Goal: Book appointment/travel/reservation

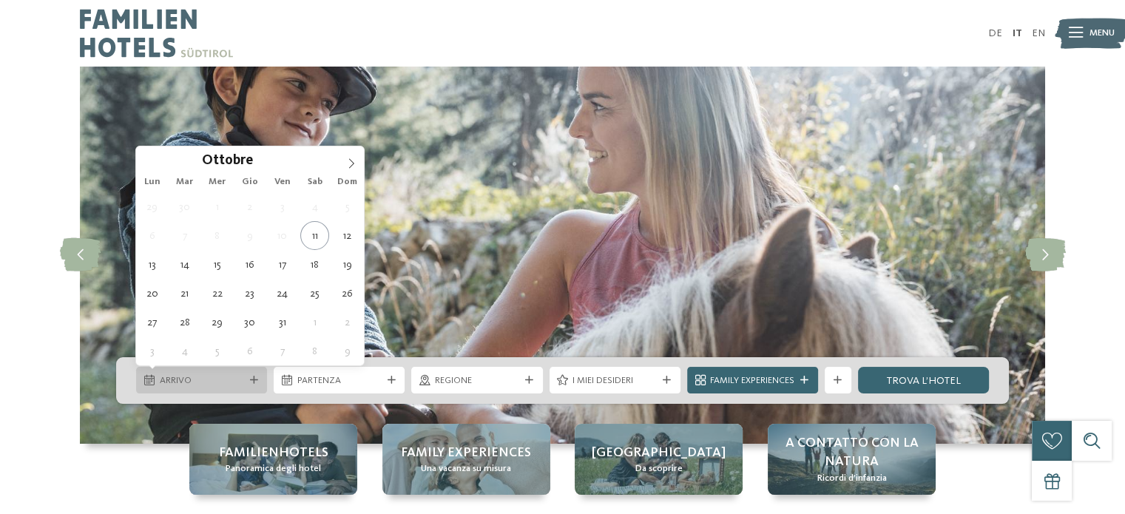
click at [254, 379] on icon at bounding box center [254, 381] width 8 height 8
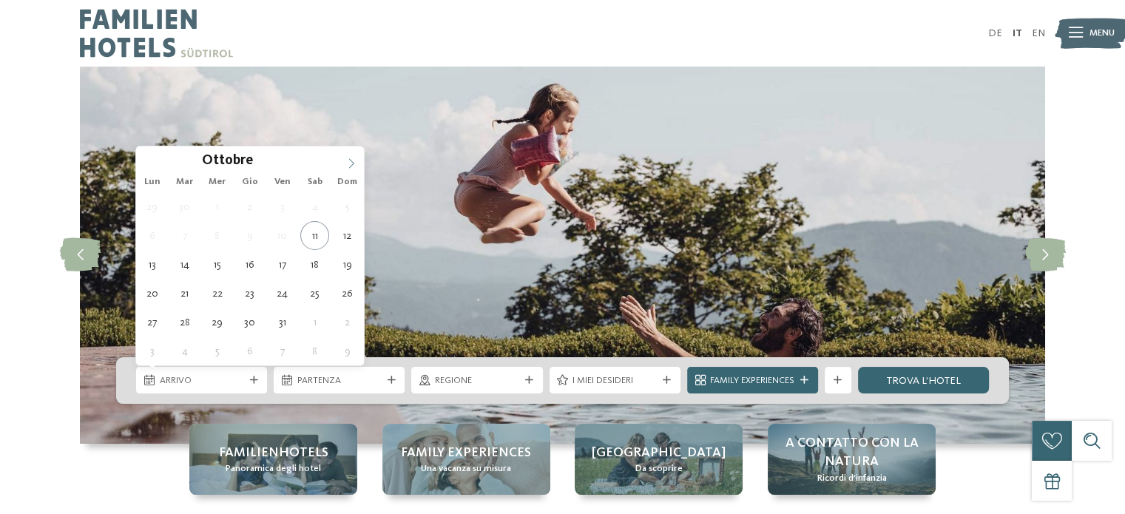
click at [352, 162] on icon at bounding box center [351, 163] width 10 height 10
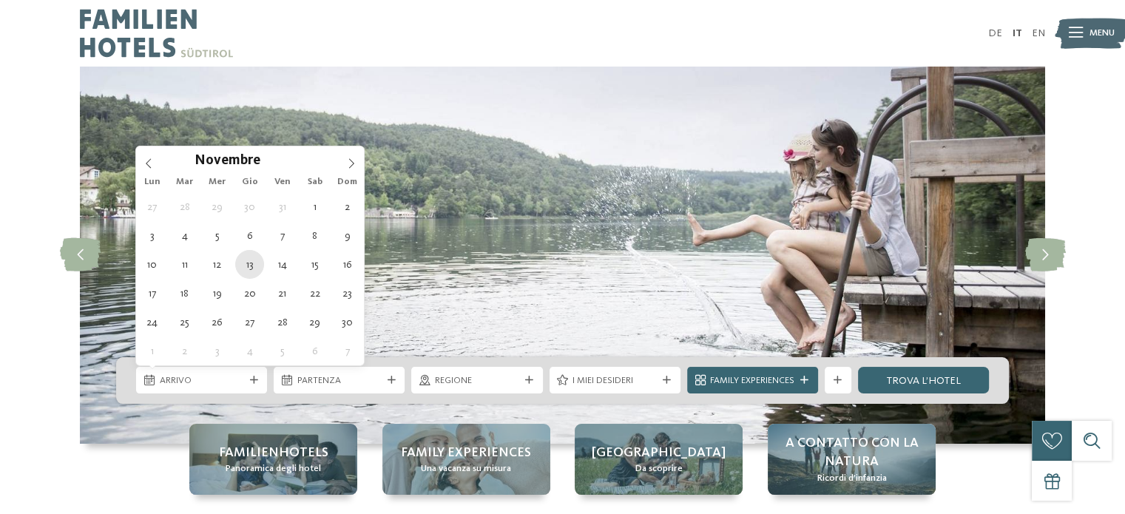
type div "13.11.2025"
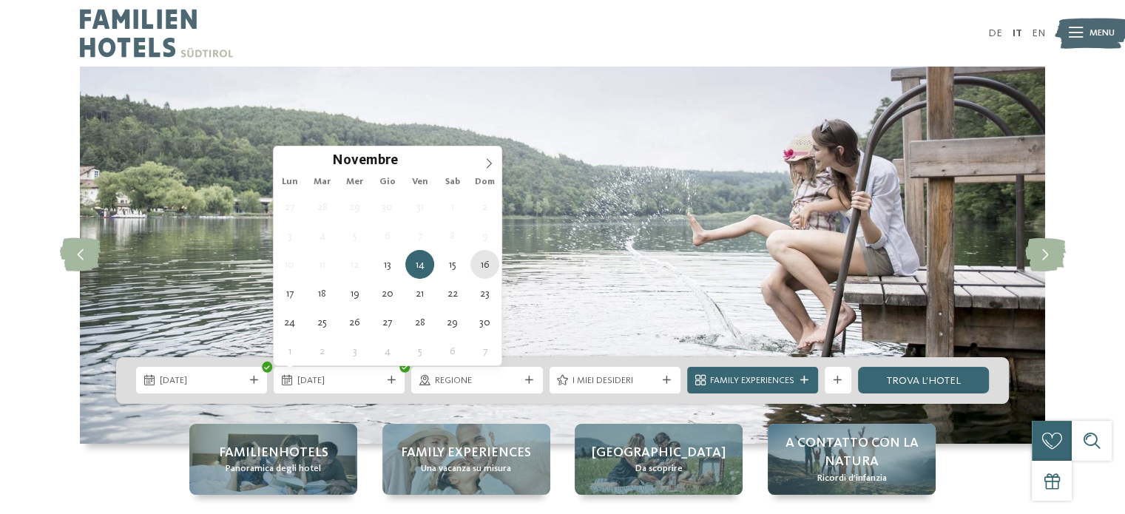
type div "16.11.2025"
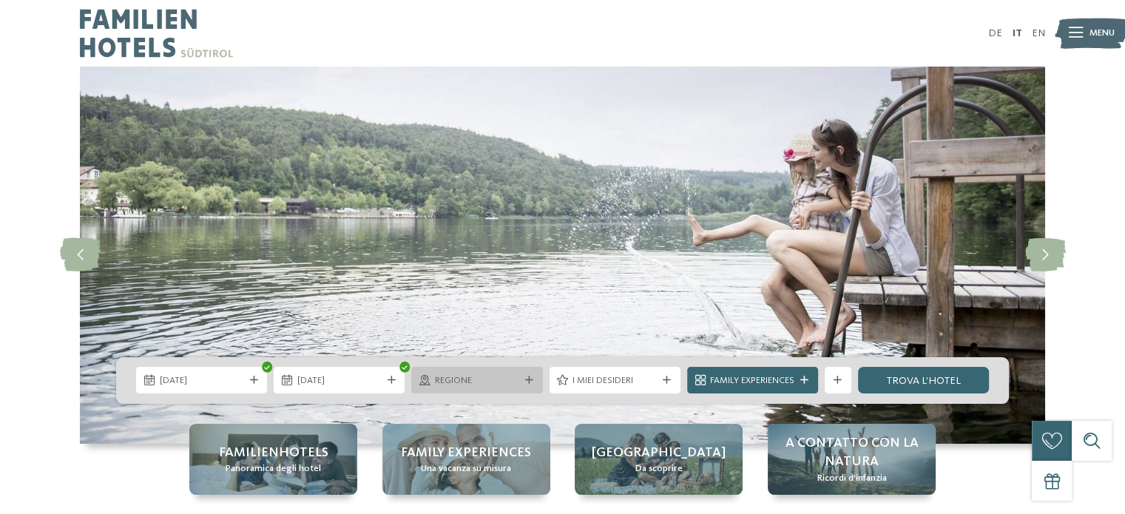
click at [500, 391] on div "Regione" at bounding box center [476, 380] width 131 height 27
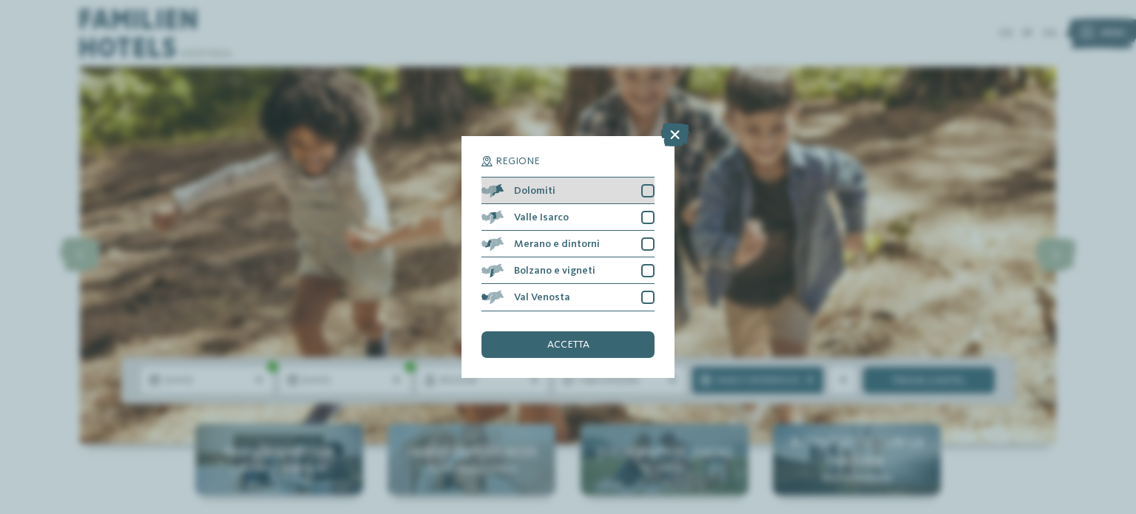
click at [650, 189] on div at bounding box center [647, 190] width 13 height 13
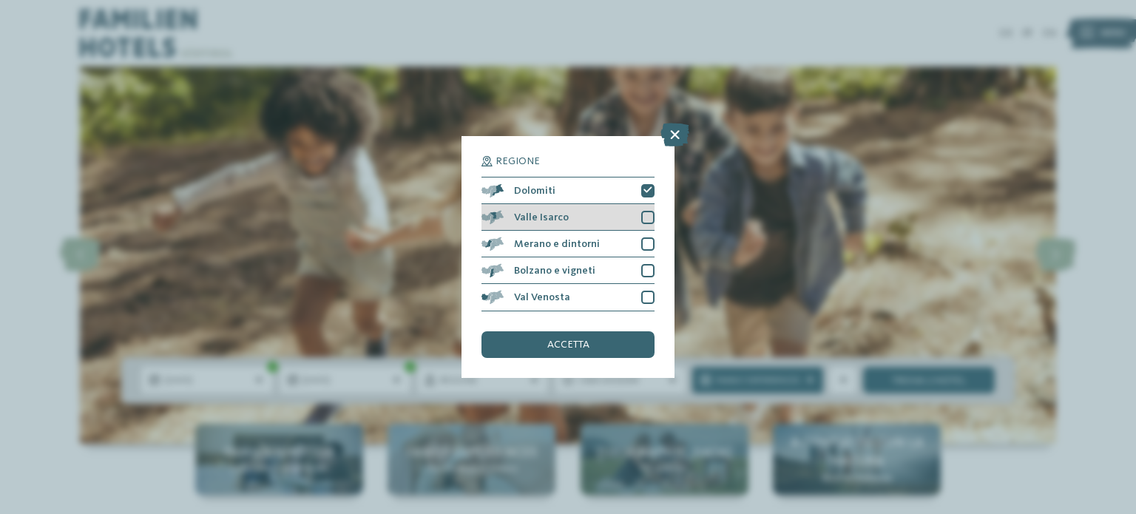
click at [647, 226] on div "Valle Isarco" at bounding box center [568, 217] width 173 height 27
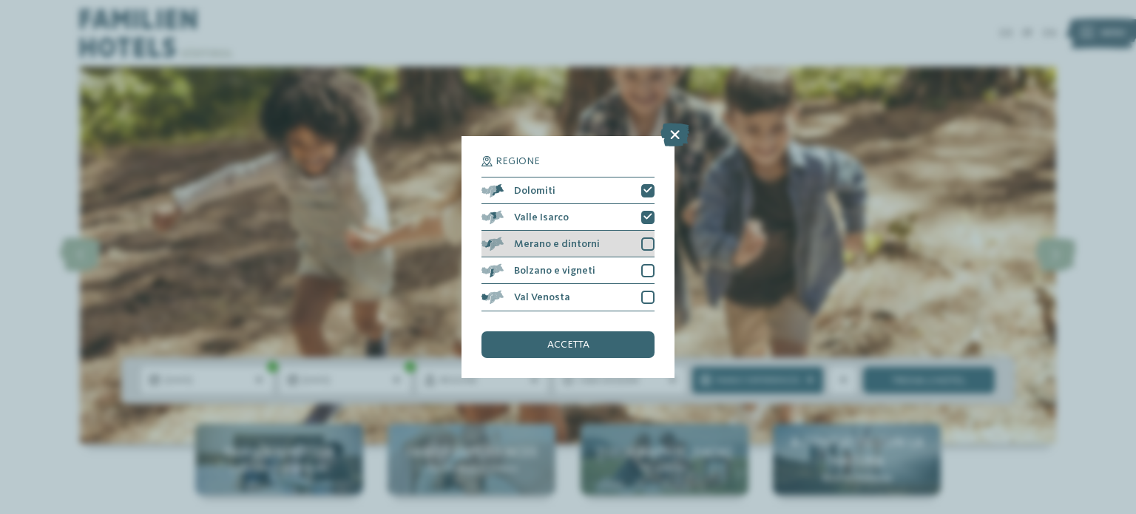
click at [651, 248] on div at bounding box center [647, 243] width 13 height 13
click at [654, 267] on div at bounding box center [647, 270] width 13 height 13
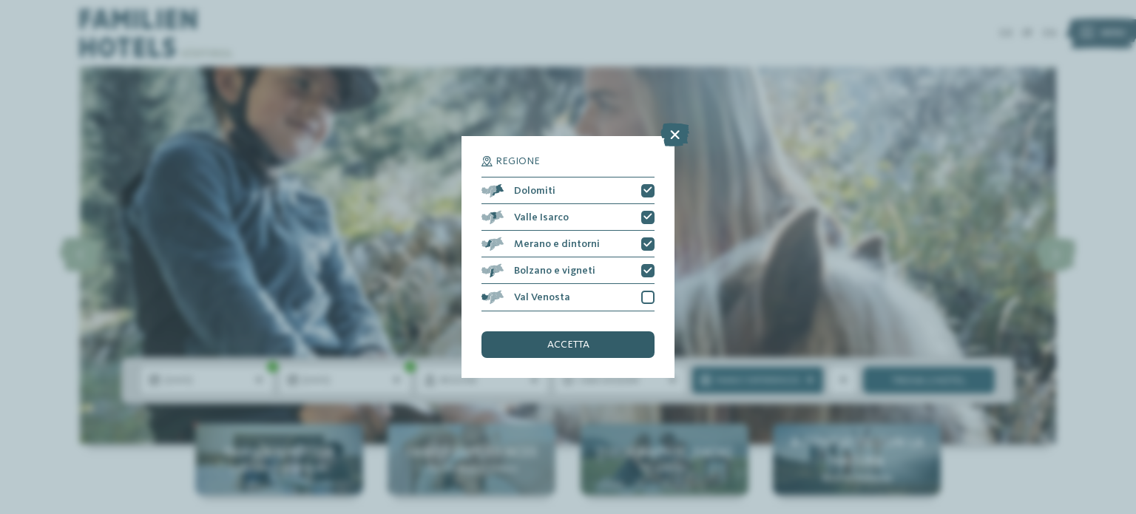
click at [568, 343] on span "accetta" at bounding box center [568, 345] width 42 height 10
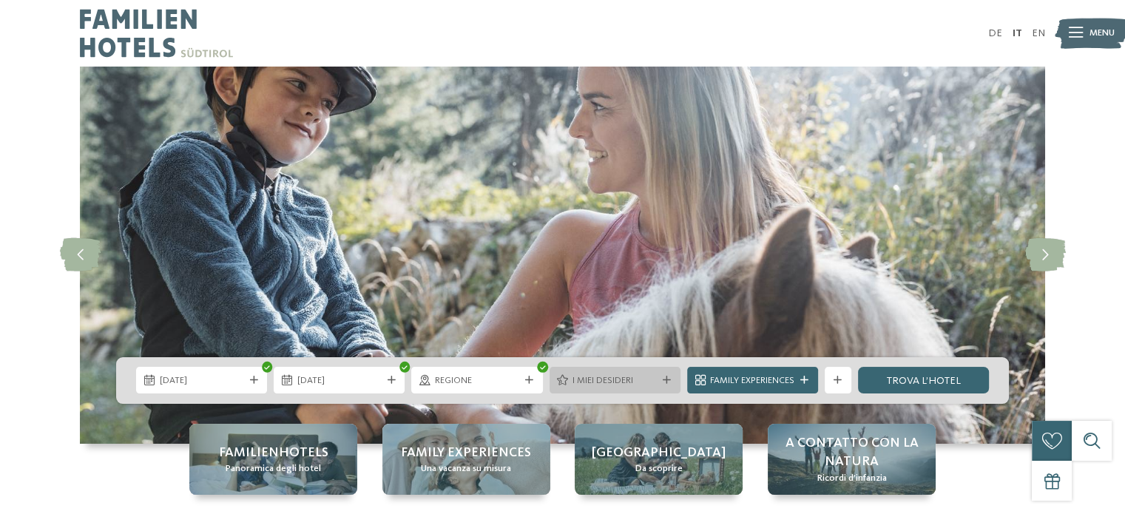
click at [613, 375] on span "I miei desideri" at bounding box center [615, 380] width 84 height 13
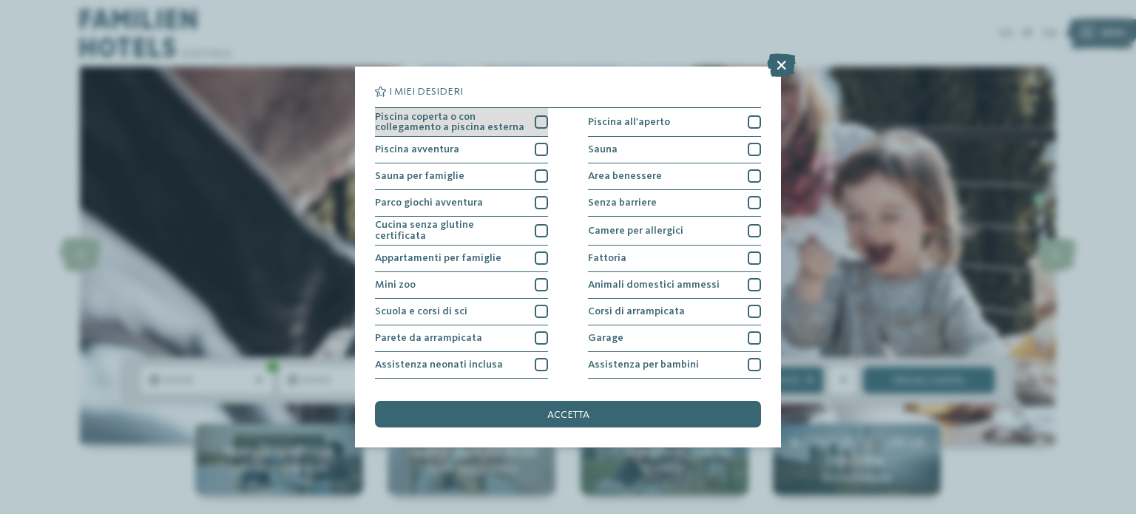
click at [540, 124] on div at bounding box center [541, 121] width 13 height 13
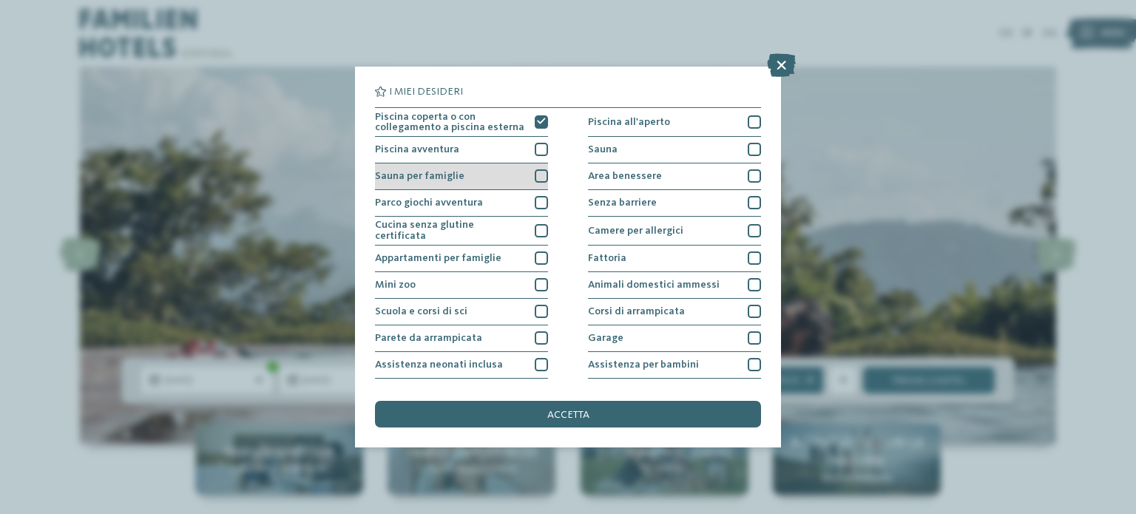
click at [541, 172] on div at bounding box center [541, 175] width 13 height 13
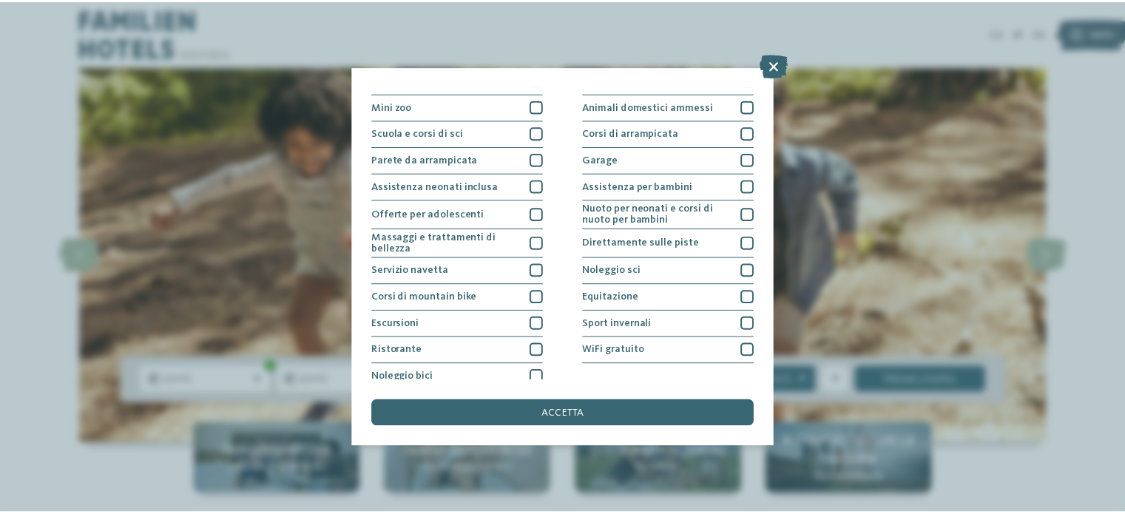
scroll to position [186, 0]
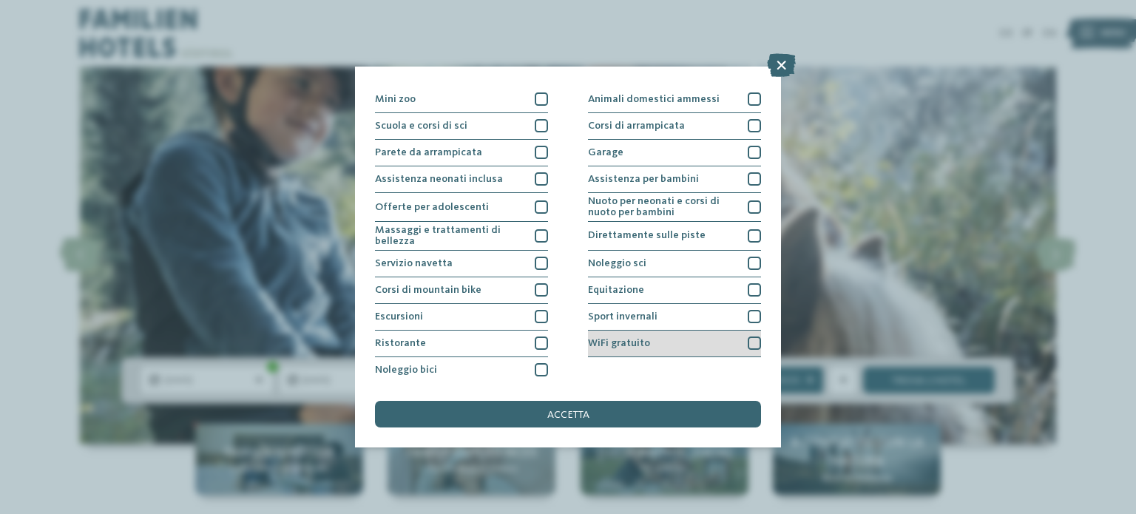
click at [748, 337] on div at bounding box center [754, 343] width 13 height 13
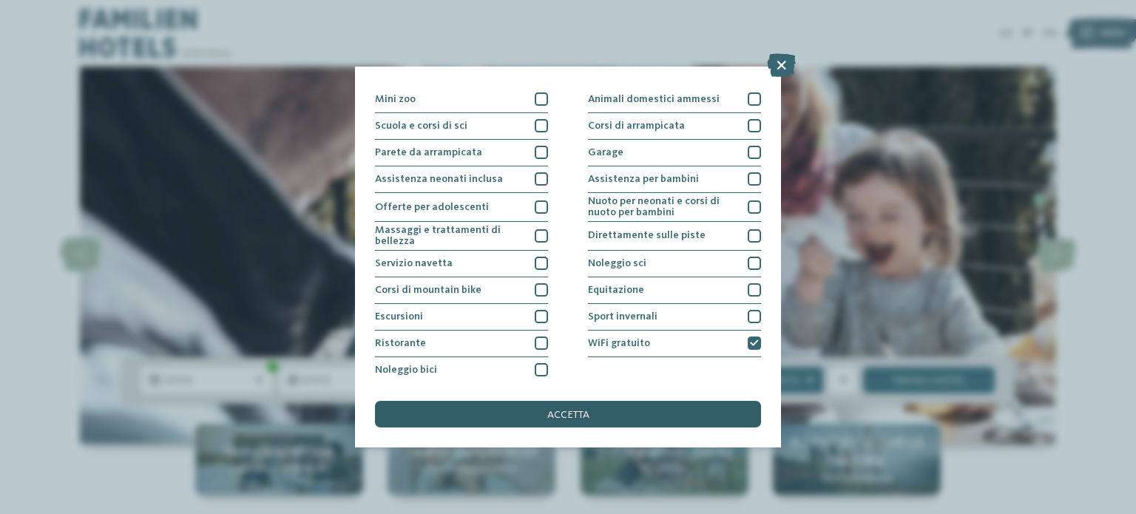
click at [536, 408] on div "accetta" at bounding box center [568, 414] width 386 height 27
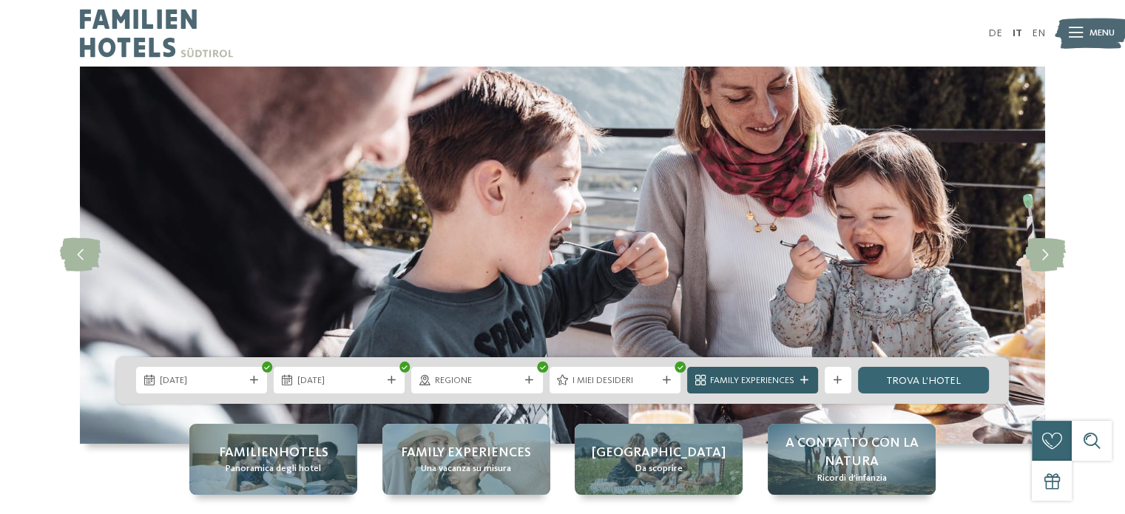
click at [766, 386] on span "Family Experiences" at bounding box center [752, 380] width 84 height 13
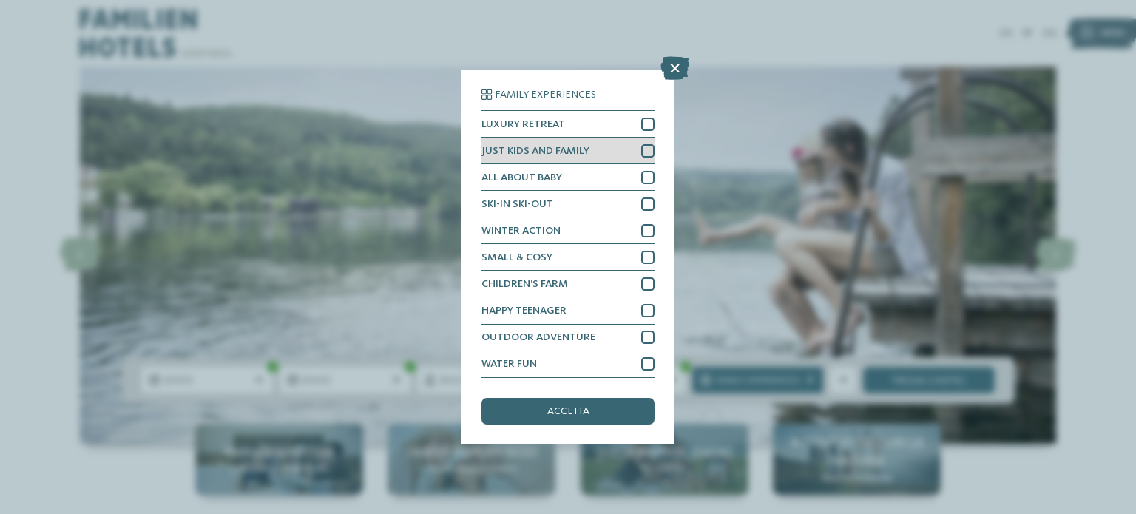
click at [652, 146] on div at bounding box center [647, 150] width 13 height 13
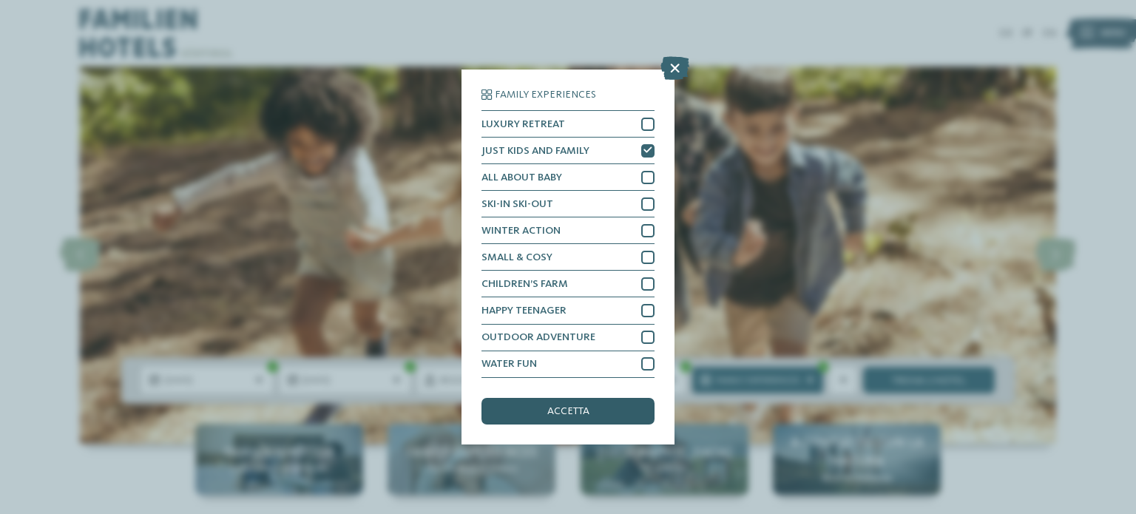
click at [564, 412] on span "accetta" at bounding box center [568, 411] width 42 height 10
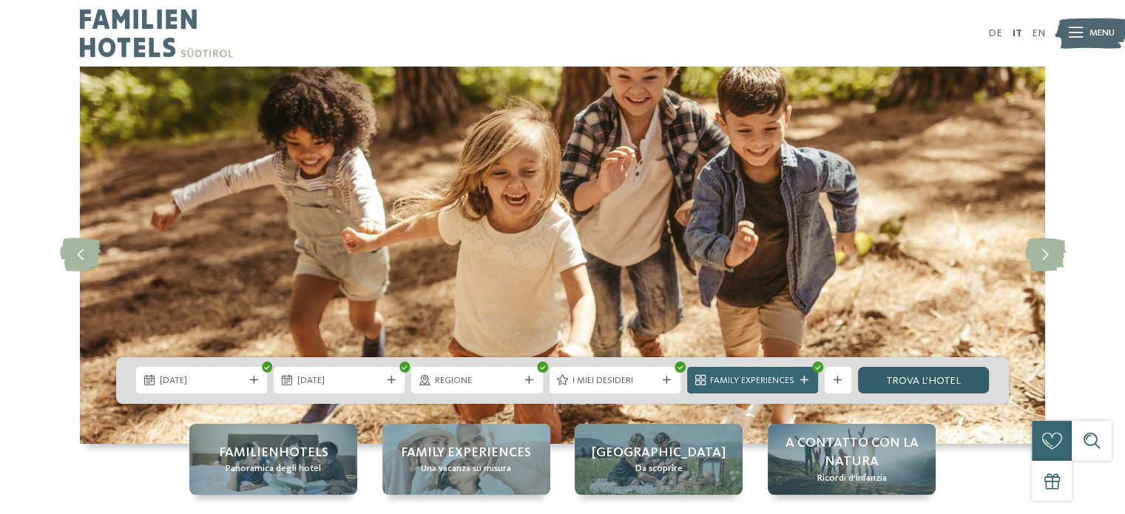
click at [917, 387] on link "trova l’hotel" at bounding box center [923, 380] width 131 height 27
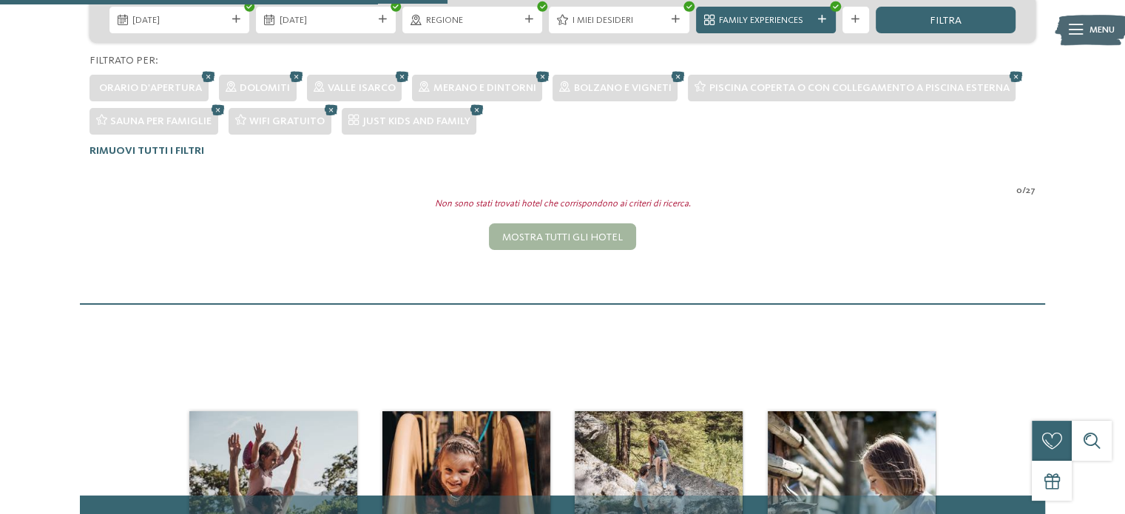
scroll to position [348, 0]
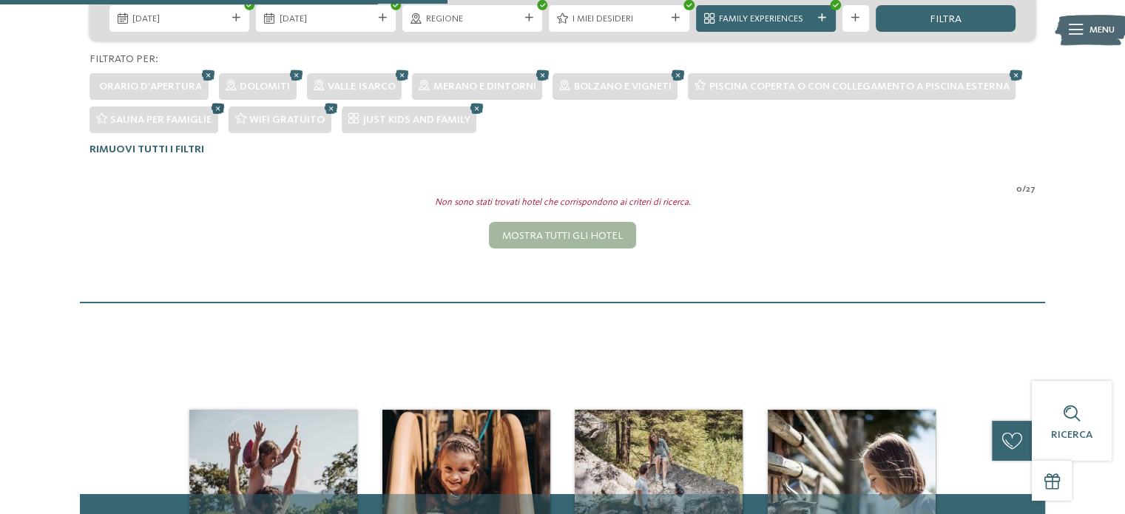
click at [216, 107] on icon at bounding box center [219, 108] width 20 height 18
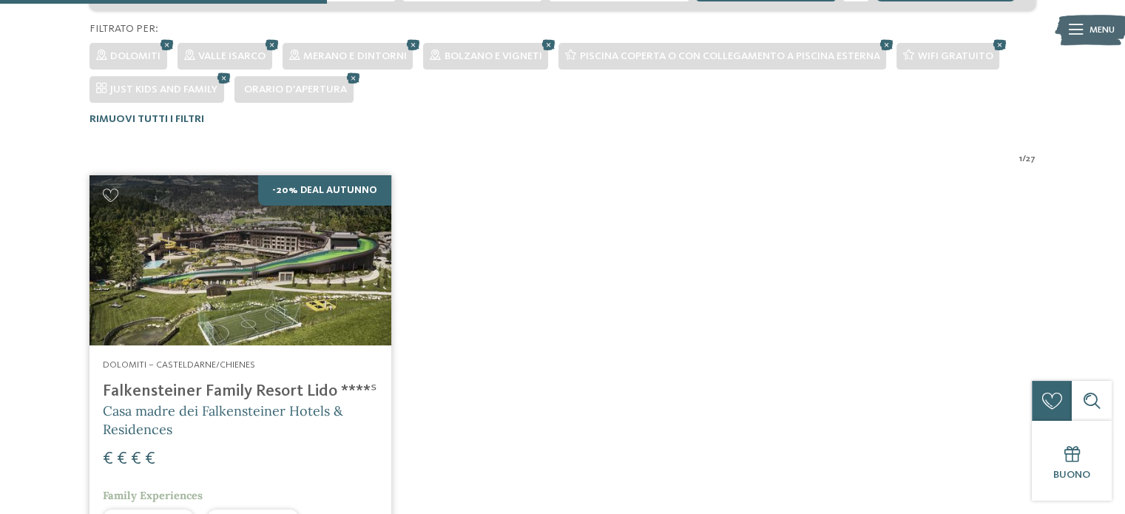
scroll to position [293, 0]
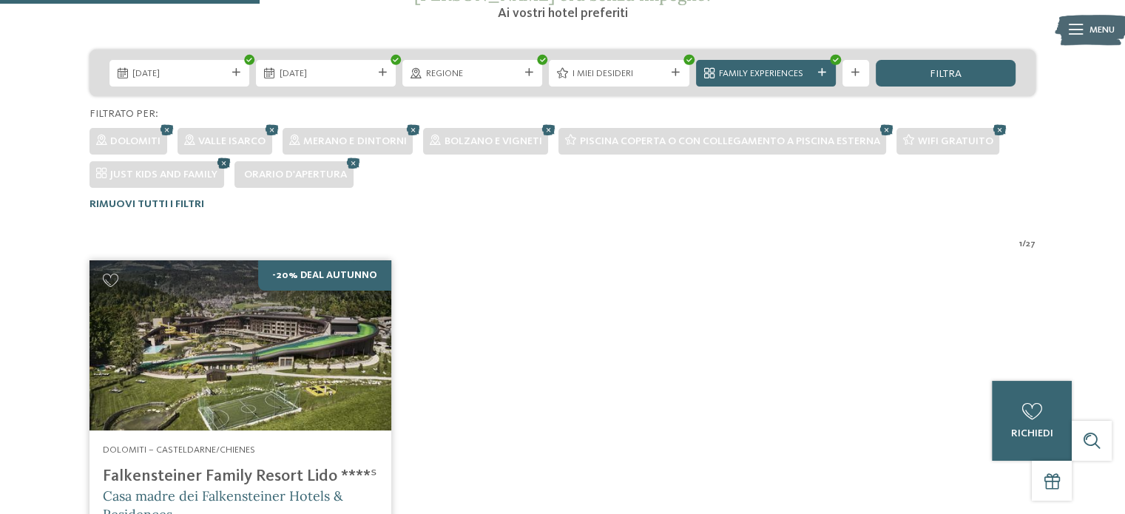
click at [223, 163] on icon at bounding box center [225, 163] width 20 height 18
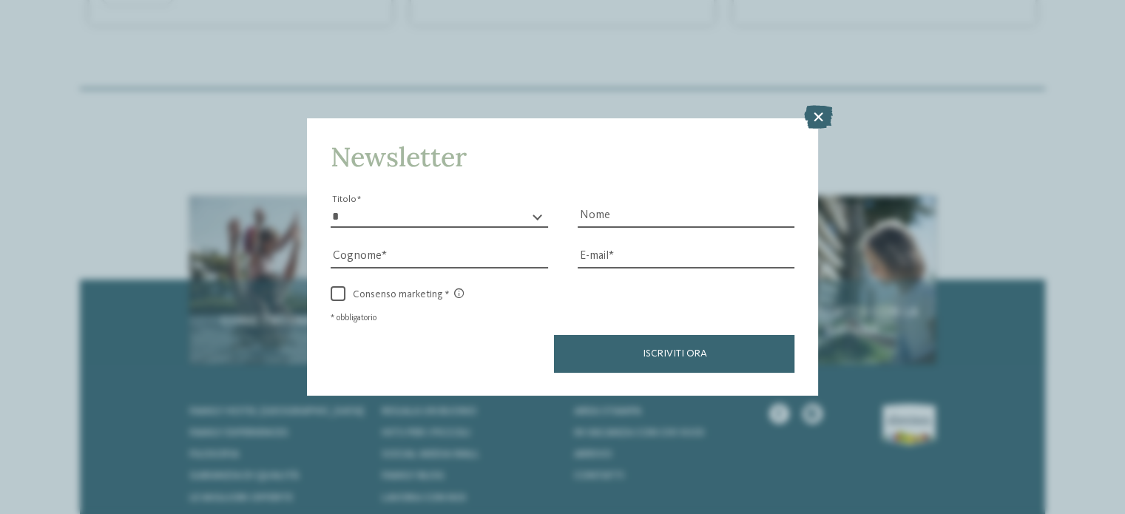
scroll to position [960, 0]
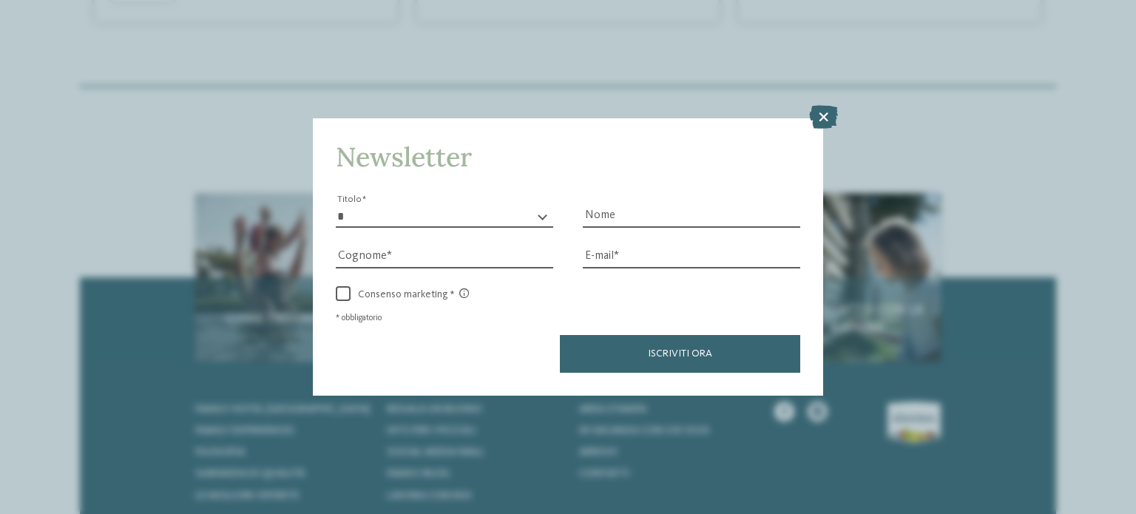
drag, startPoint x: 1133, startPoint y: 195, endPoint x: 1136, endPoint y: 243, distance: 48.2
drag, startPoint x: 829, startPoint y: 115, endPoint x: 821, endPoint y: 112, distance: 7.7
click at [821, 112] on icon at bounding box center [823, 117] width 29 height 24
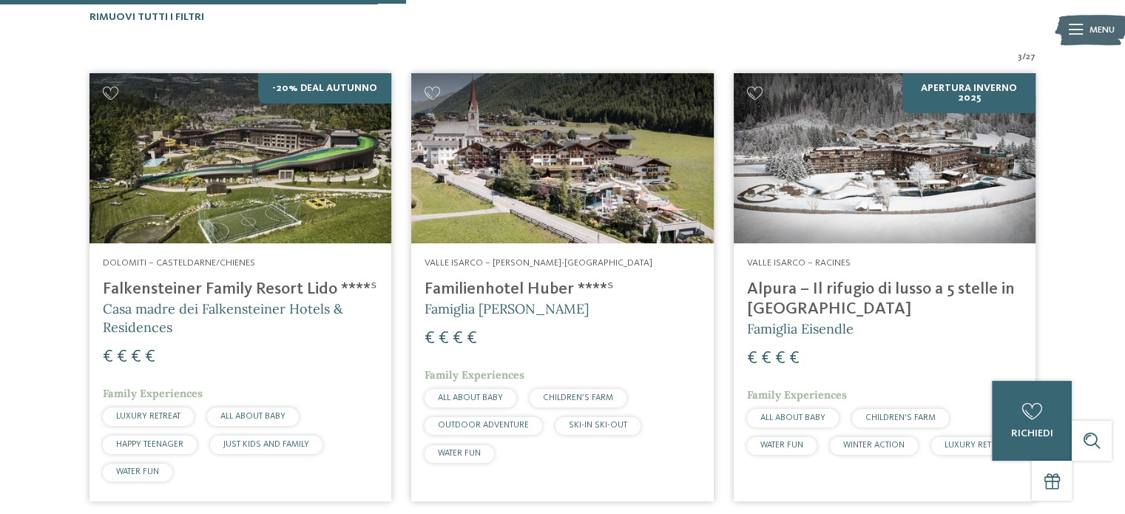
scroll to position [454, 0]
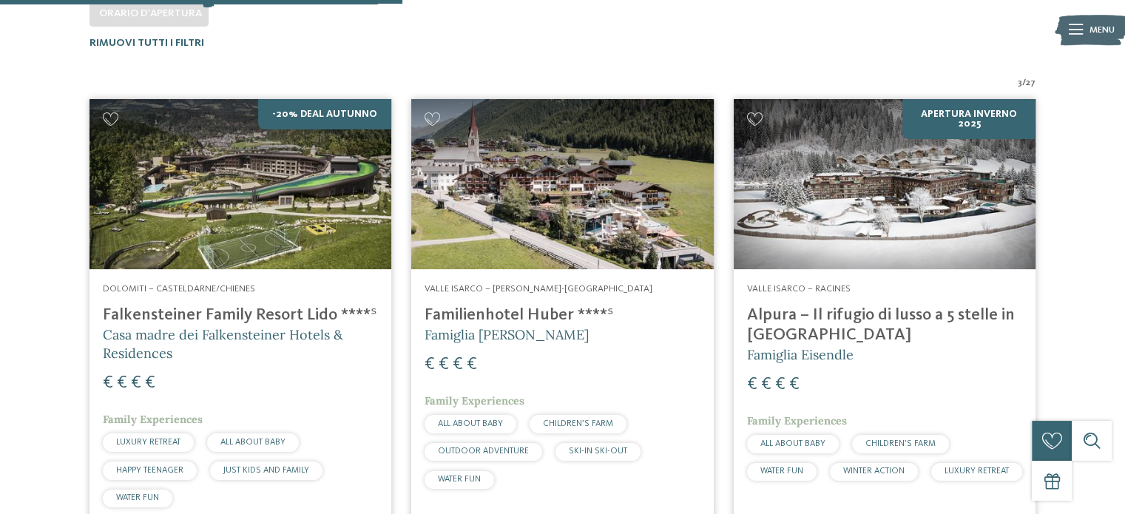
click at [242, 311] on h4 "Falkensteiner Family Resort Lido ****ˢ" at bounding box center [240, 316] width 275 height 20
